Goal: Transaction & Acquisition: Purchase product/service

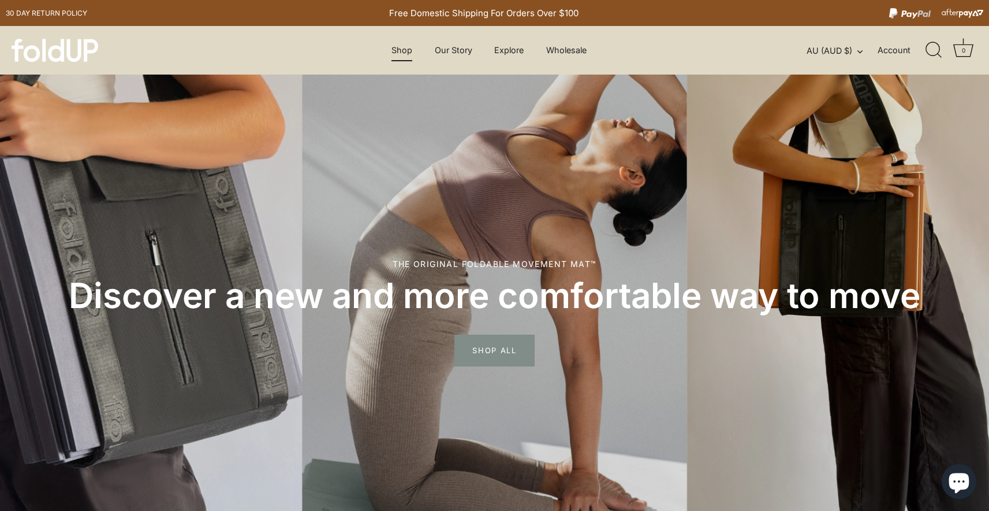
click at [405, 57] on link "Shop" at bounding box center [402, 50] width 41 height 22
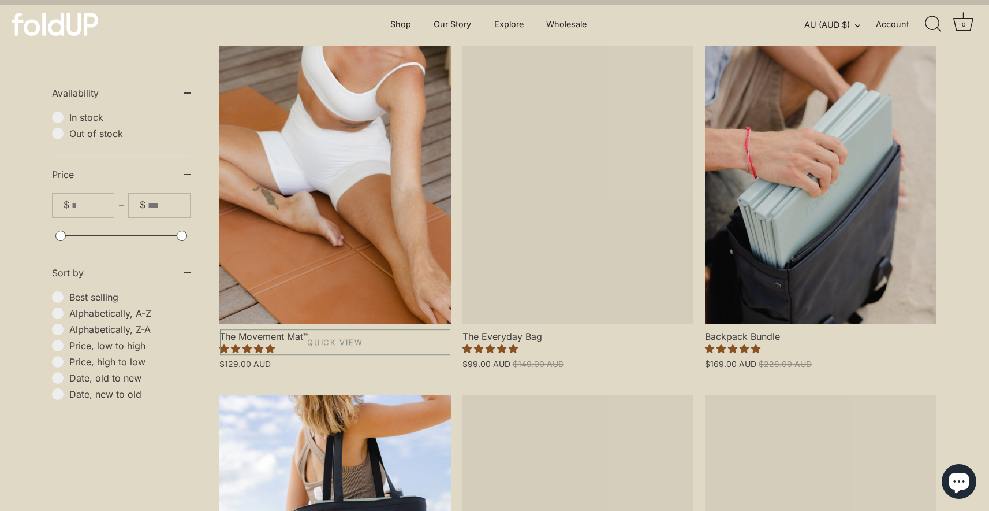
scroll to position [318, 0]
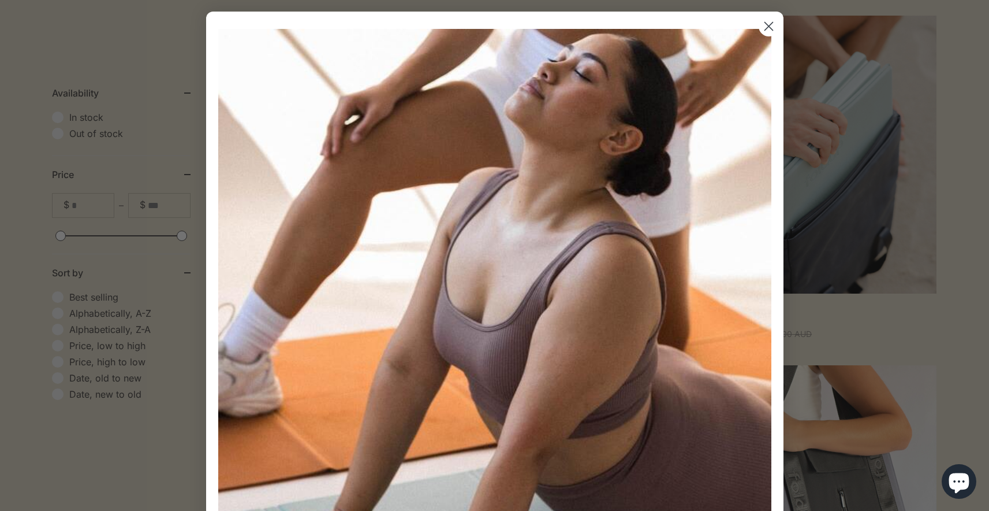
click at [766, 32] on circle "Close dialog" at bounding box center [768, 26] width 19 height 19
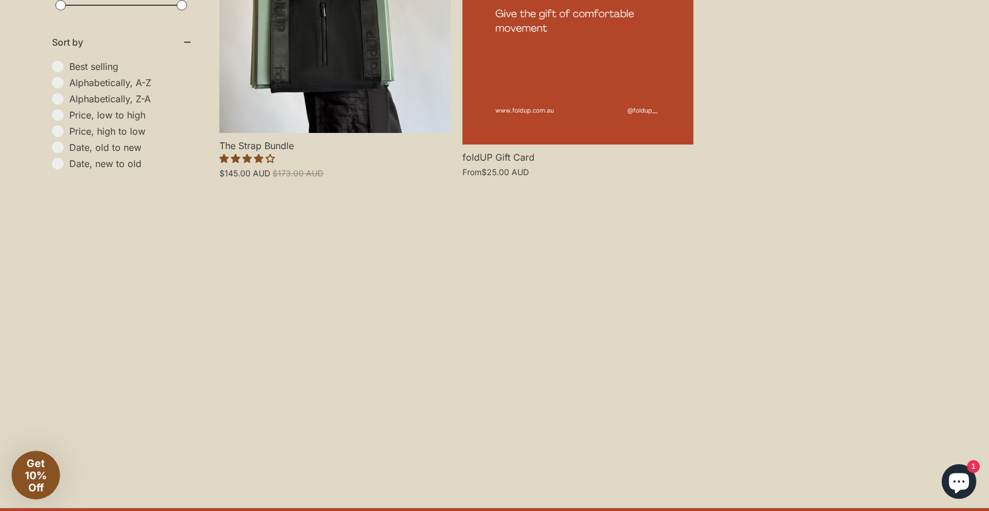
scroll to position [1052, 0]
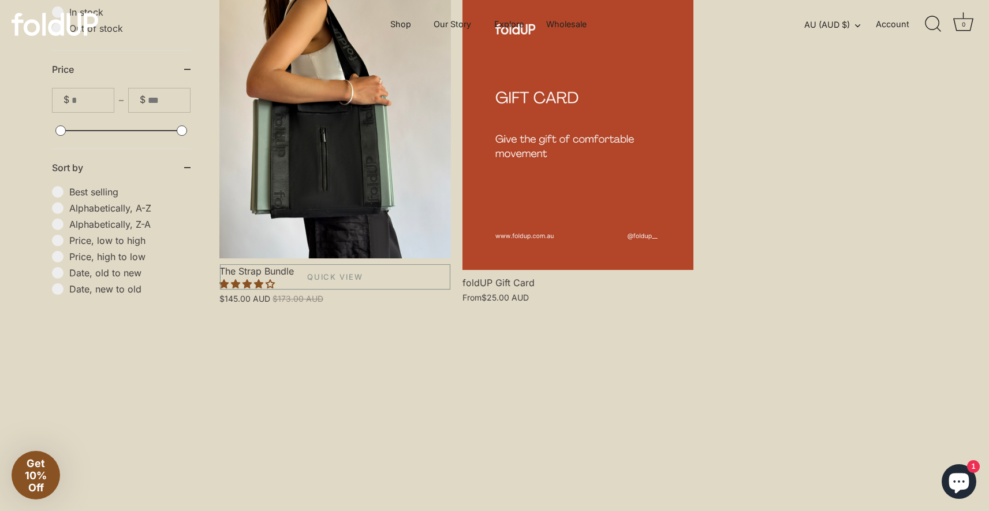
click at [369, 171] on link "The Strap Bundle" at bounding box center [335, 119] width 232 height 278
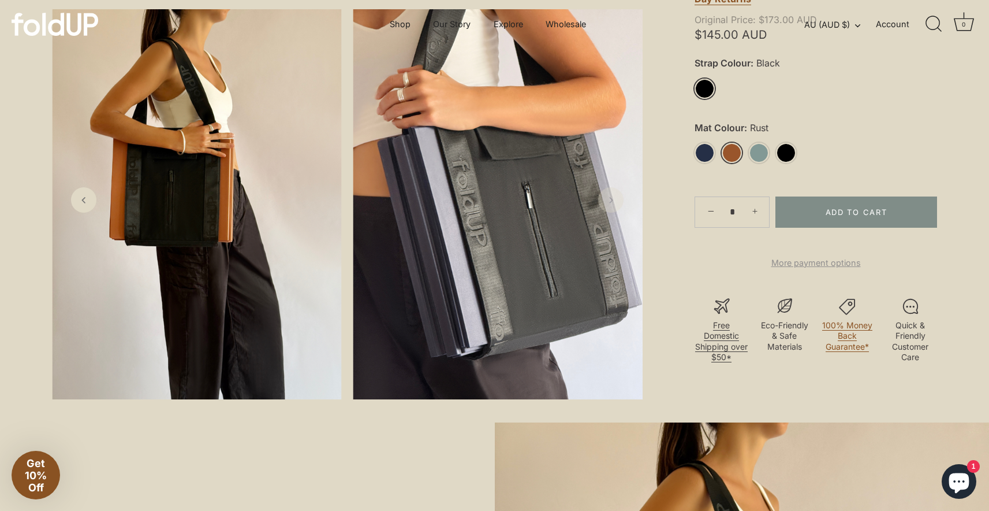
scroll to position [321, 0]
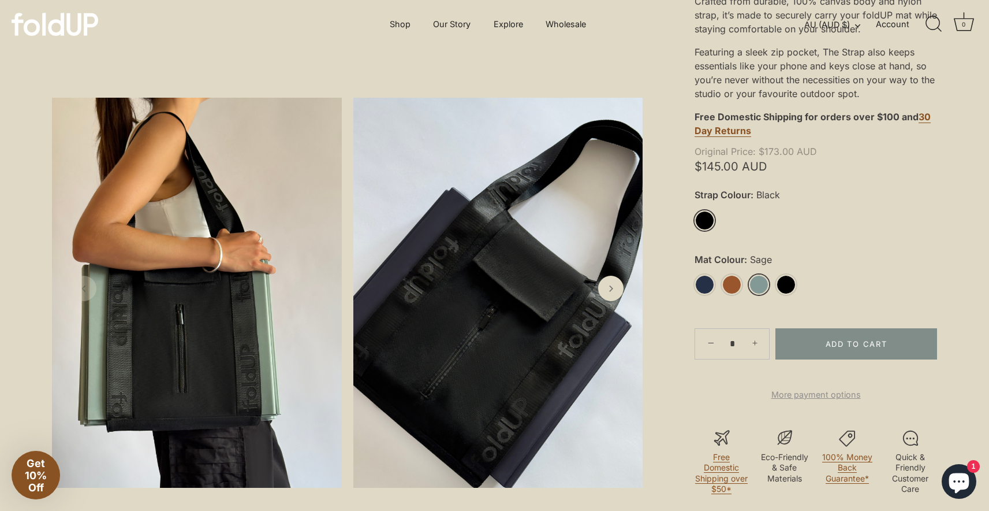
click at [762, 288] on link "Sage" at bounding box center [759, 284] width 20 height 20
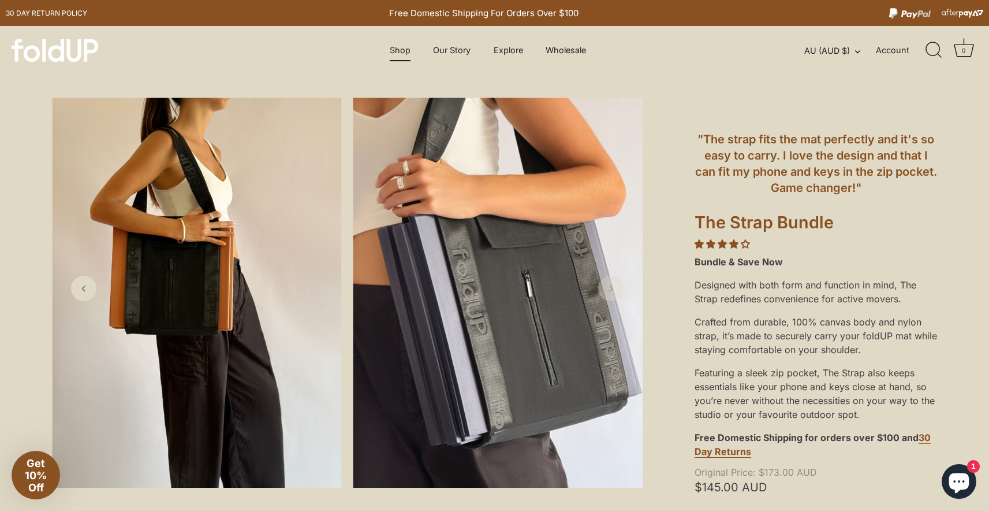
click at [399, 49] on link "Shop" at bounding box center [400, 50] width 41 height 22
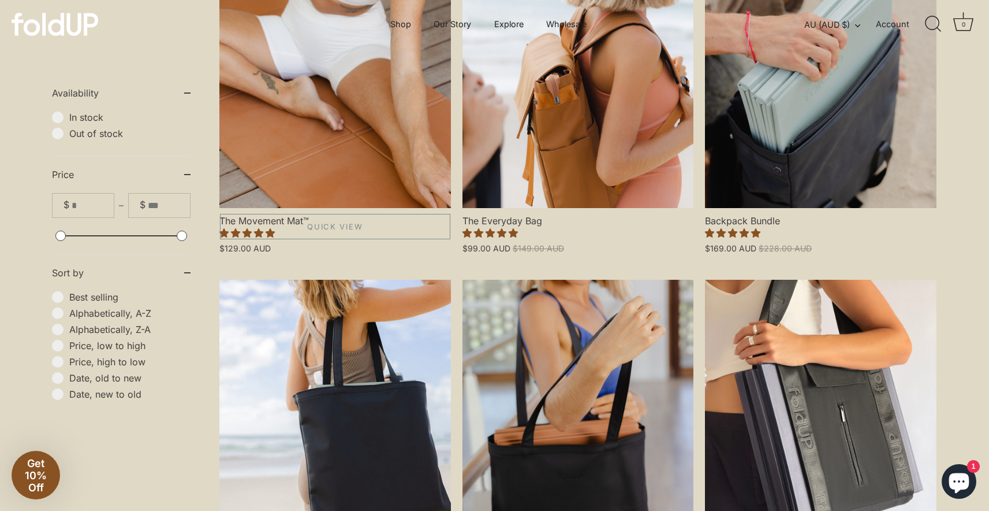
scroll to position [423, 0]
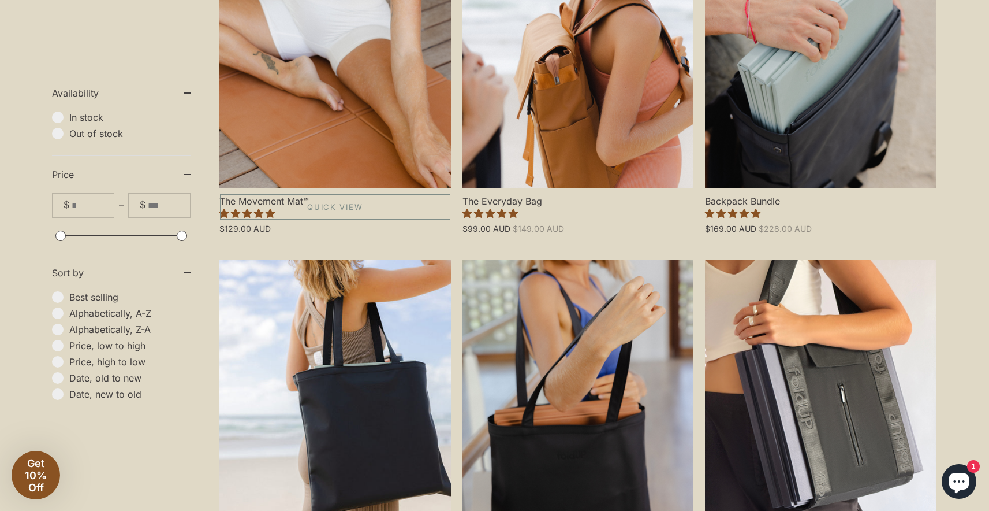
click at [368, 133] on link "The Movement Mat™" at bounding box center [335, 49] width 232 height 278
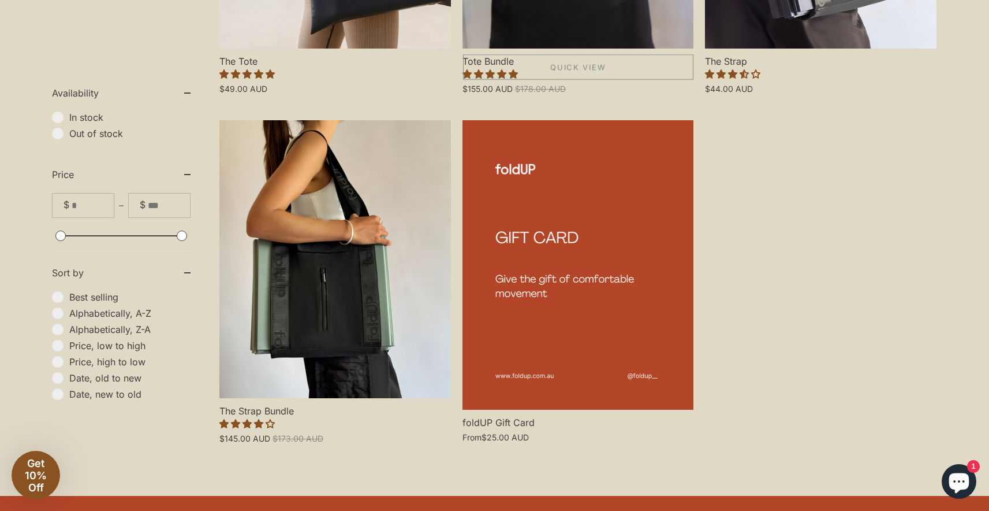
scroll to position [935, 0]
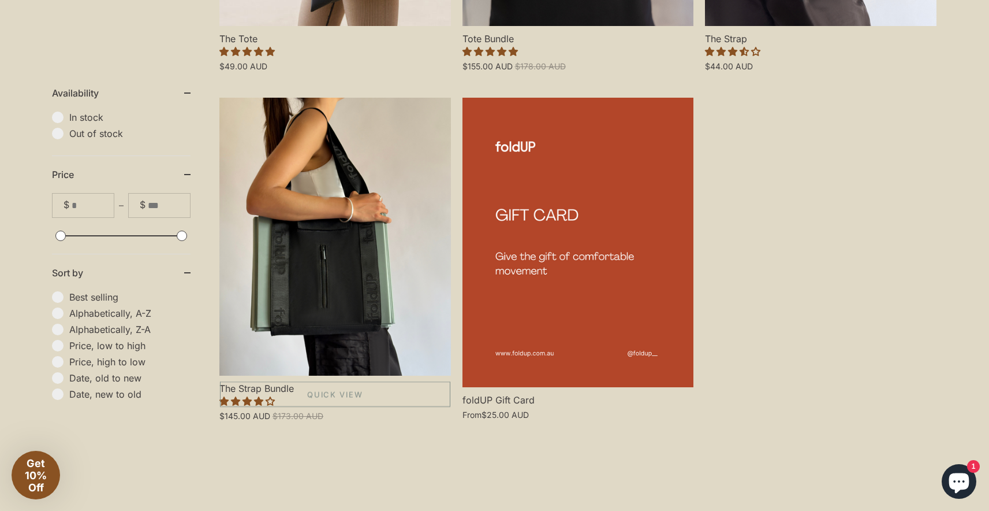
click at [322, 270] on link "The Strap Bundle" at bounding box center [335, 237] width 232 height 278
